Goal: Navigation & Orientation: Go to known website

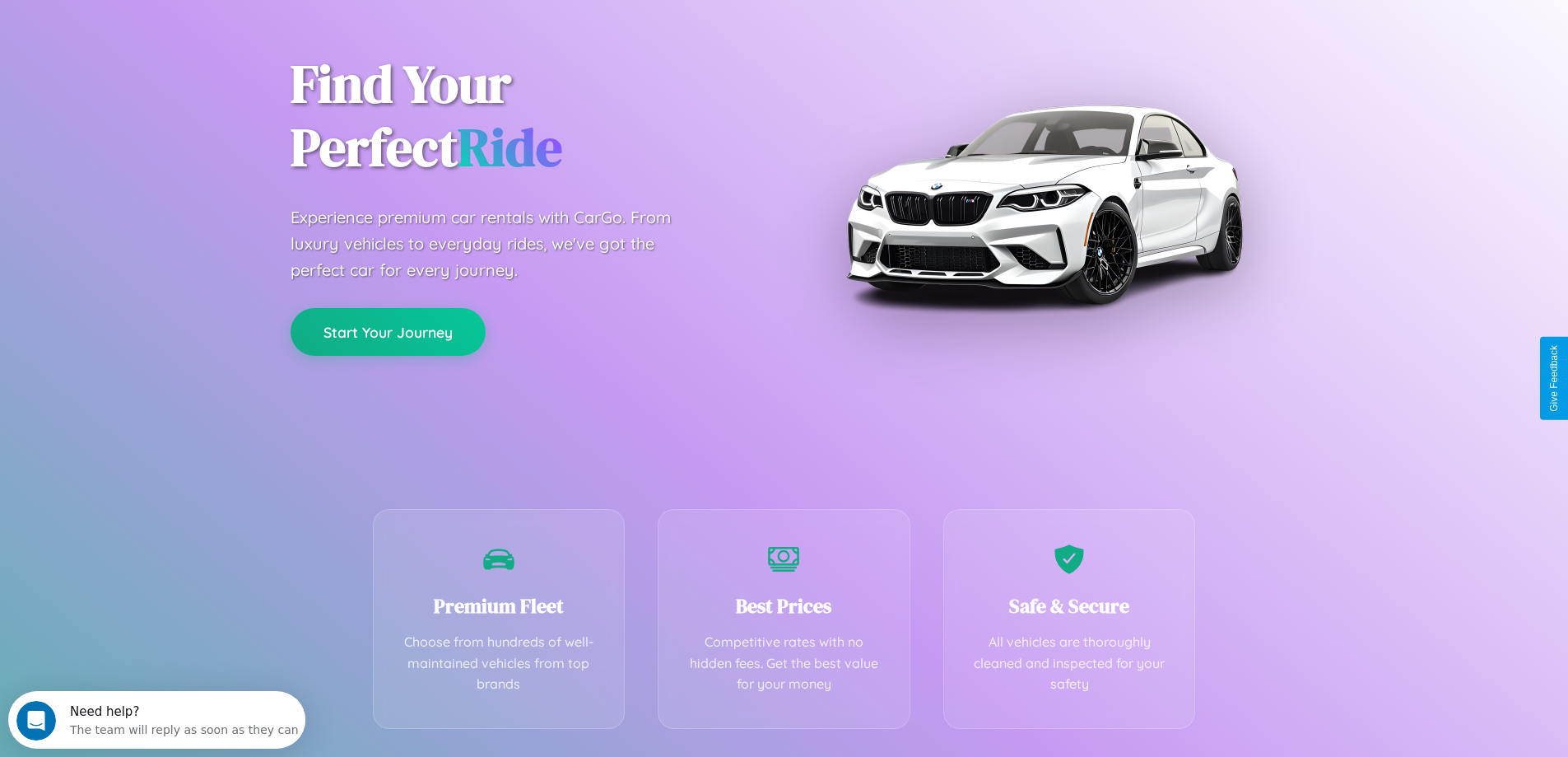
scroll to position [325, 0]
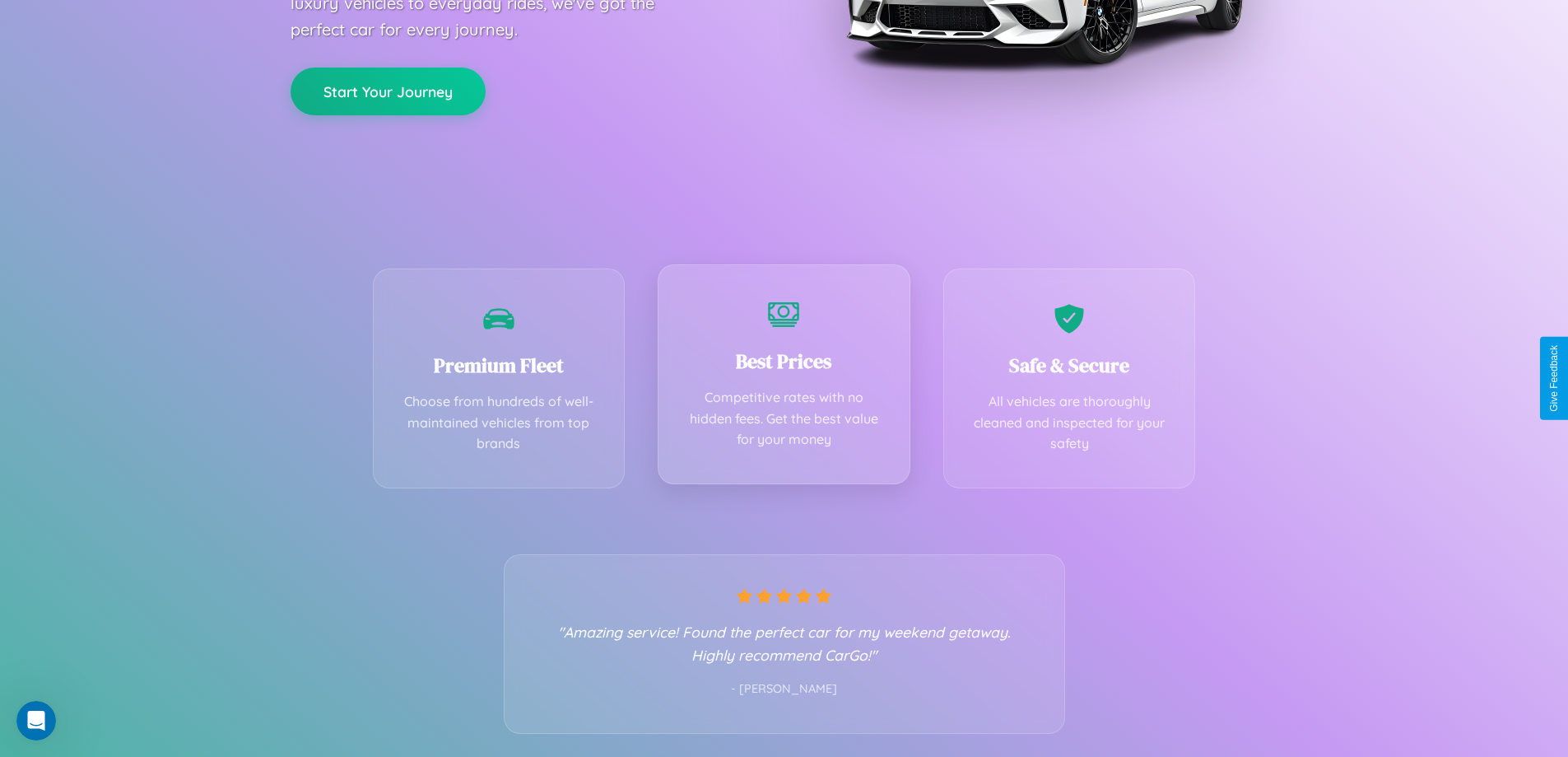
click at [784, 378] on div "Best Prices Competitive rates with no hidden fees. Get the best value for your …" at bounding box center [784, 374] width 253 height 220
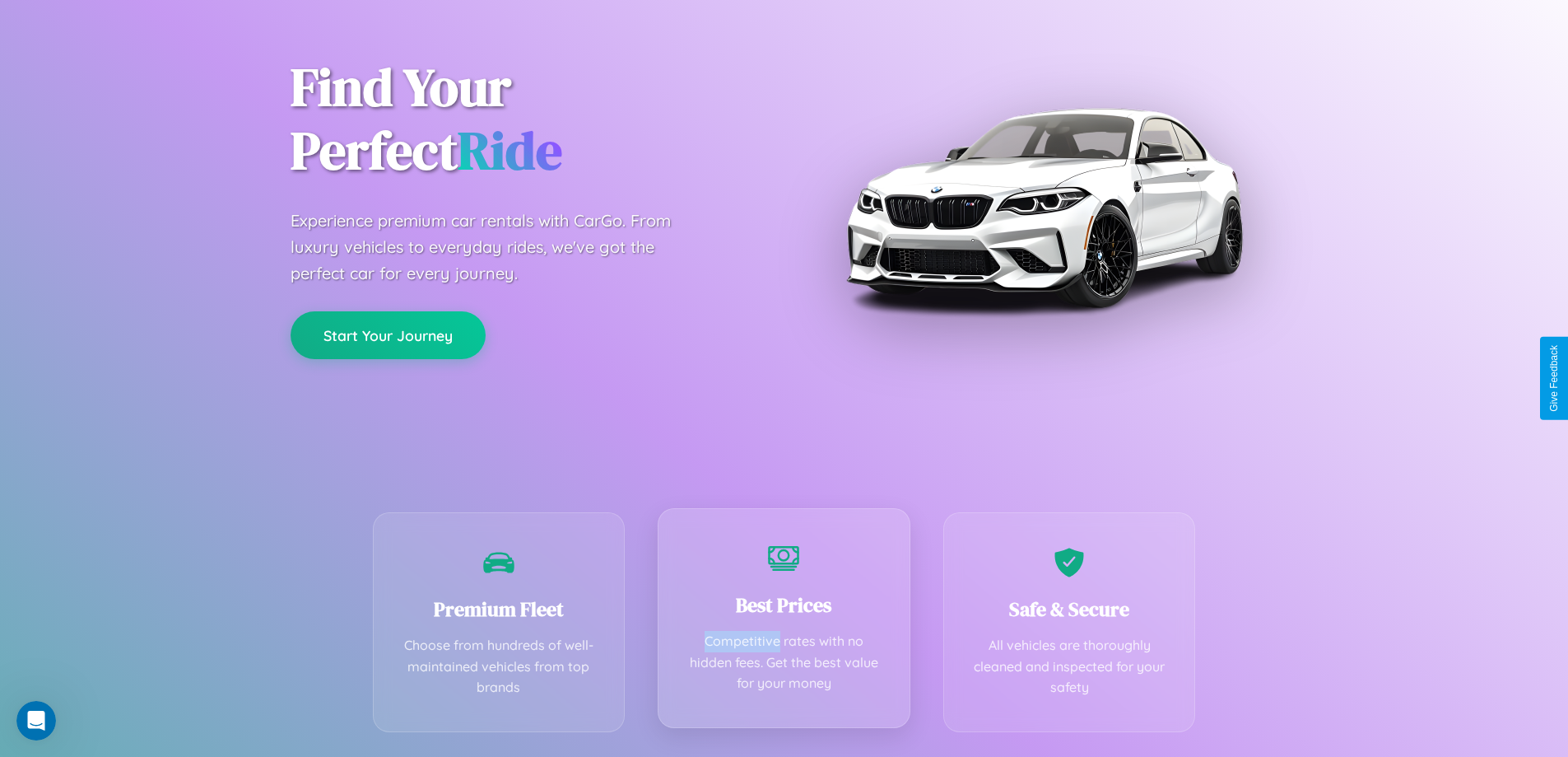
scroll to position [0, 0]
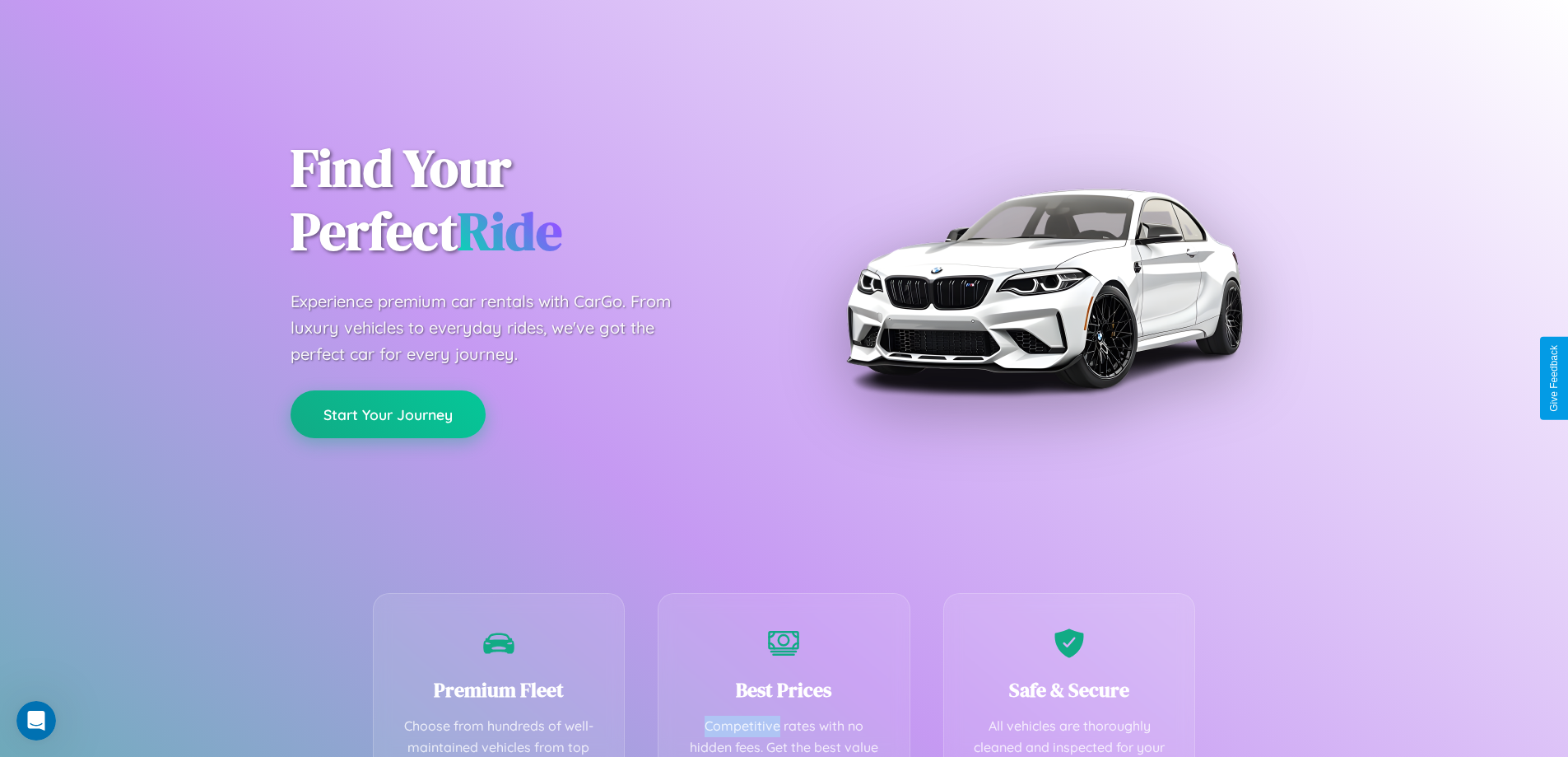
click at [387, 414] on button "Start Your Journey" at bounding box center [388, 413] width 195 height 48
click at [387, 413] on button "Start Your Journey" at bounding box center [388, 413] width 195 height 48
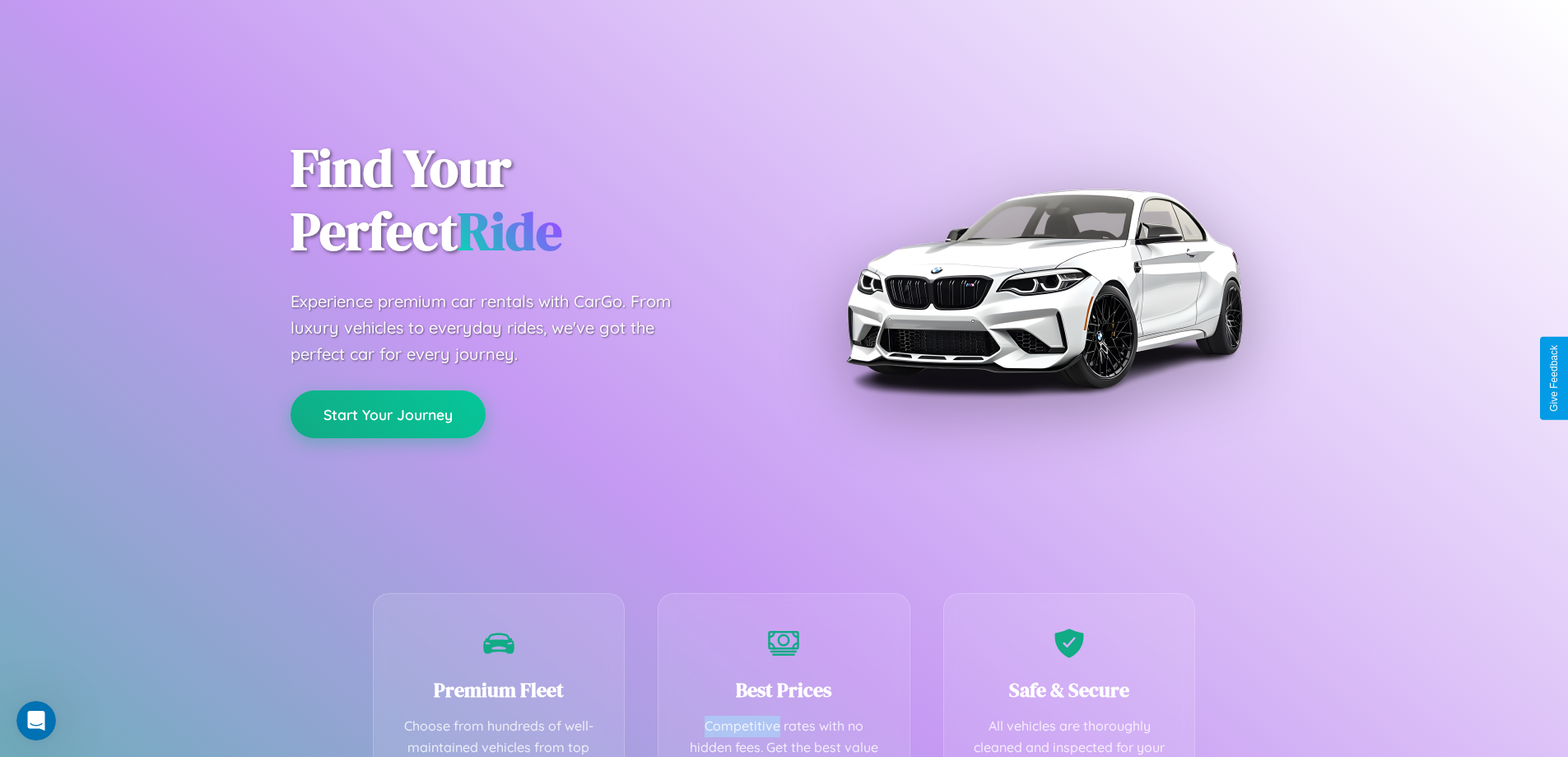
click at [387, 413] on button "Start Your Journey" at bounding box center [388, 413] width 195 height 48
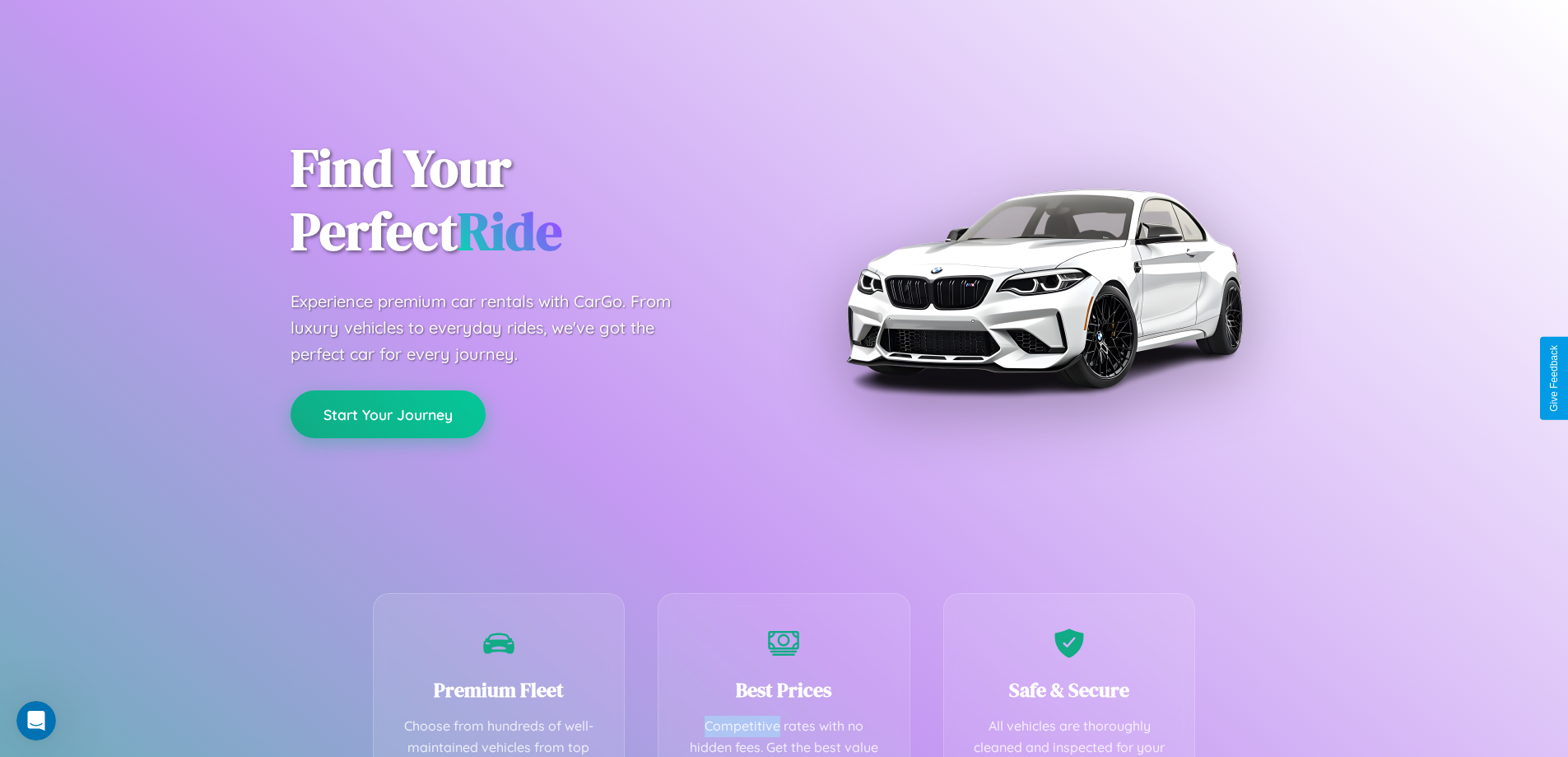
click at [387, 413] on button "Start Your Journey" at bounding box center [388, 413] width 195 height 48
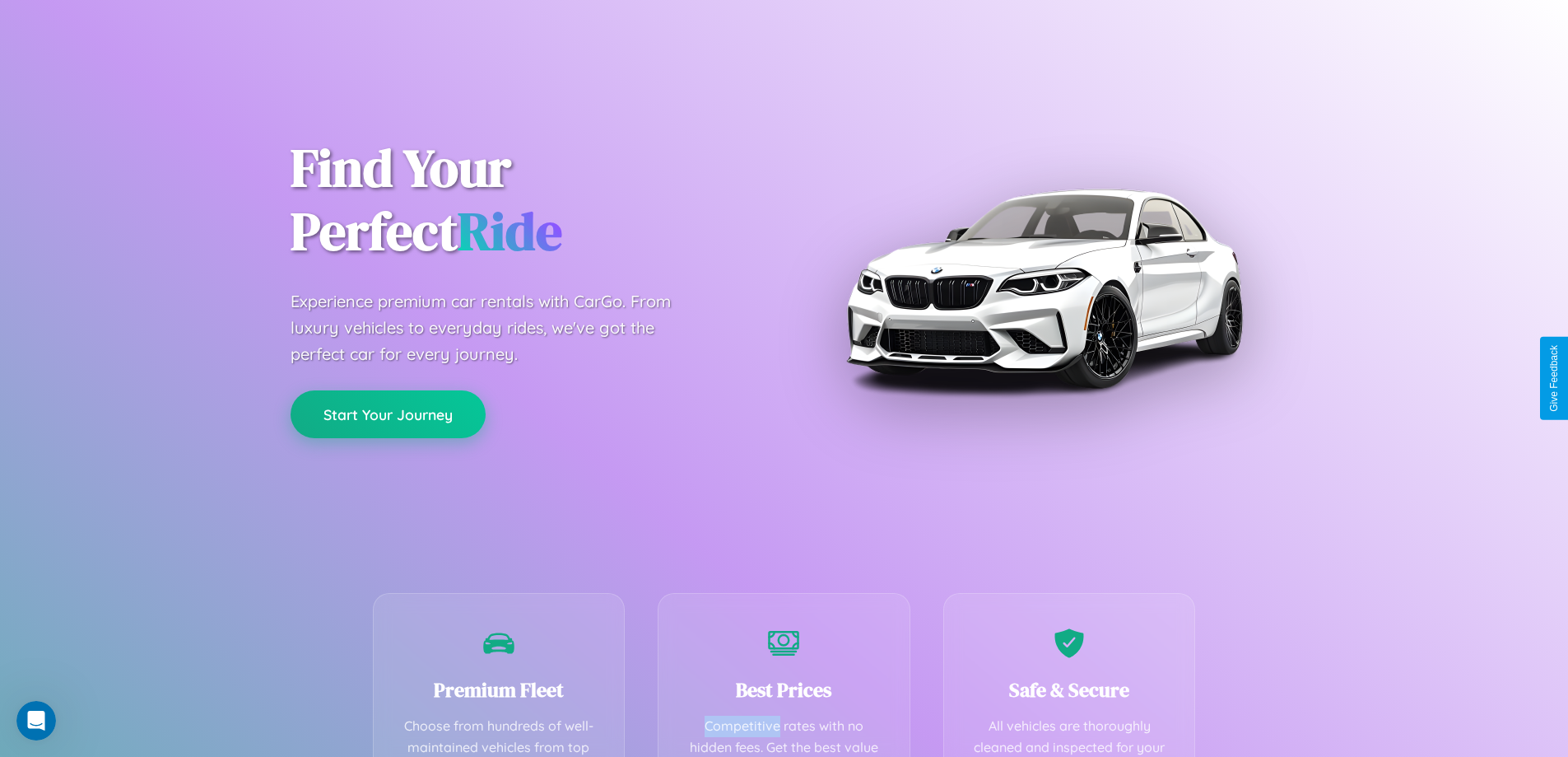
click at [387, 413] on button "Start Your Journey" at bounding box center [388, 413] width 195 height 48
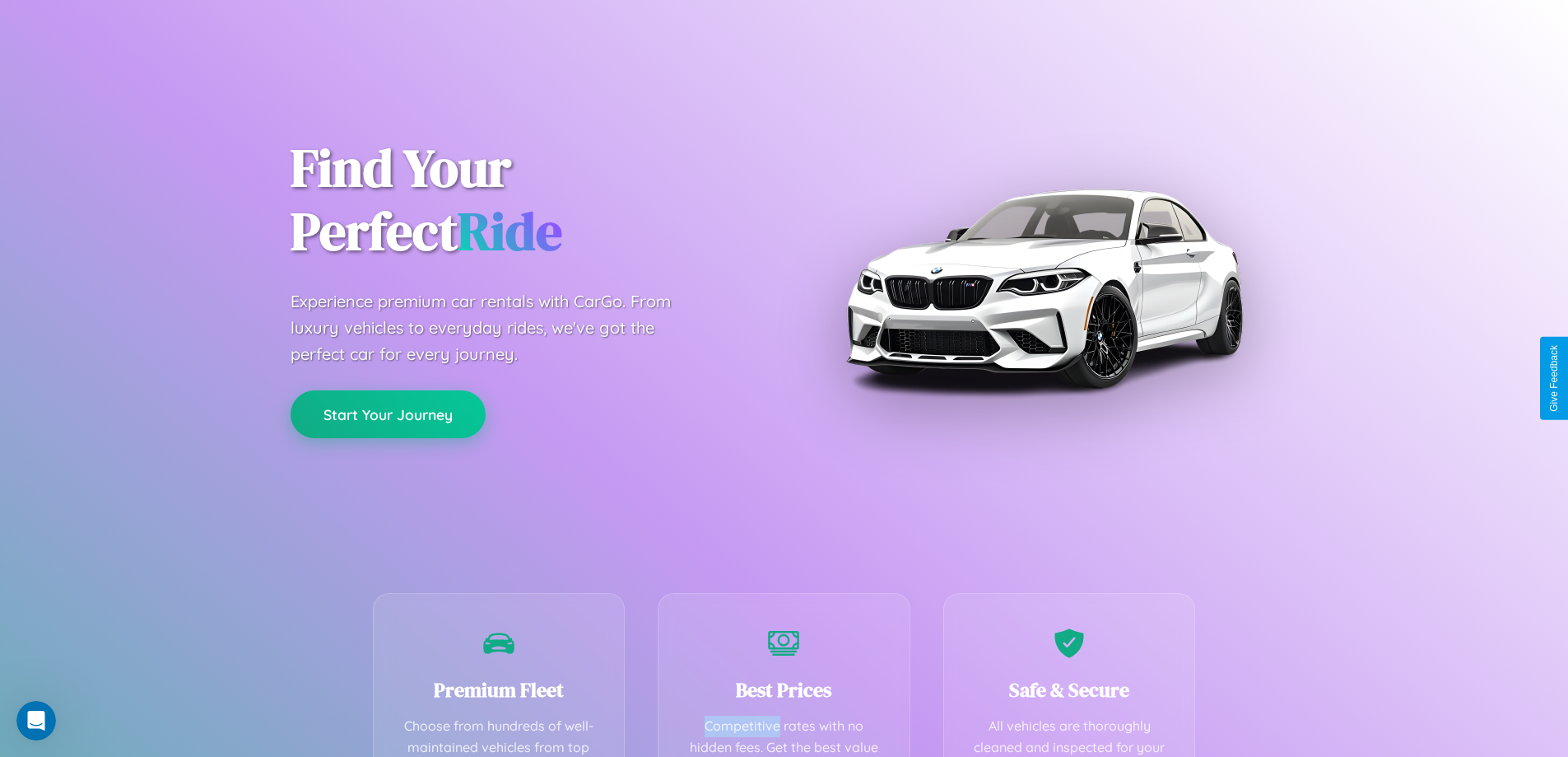
click at [387, 413] on button "Start Your Journey" at bounding box center [388, 413] width 195 height 48
